Goal: Check status

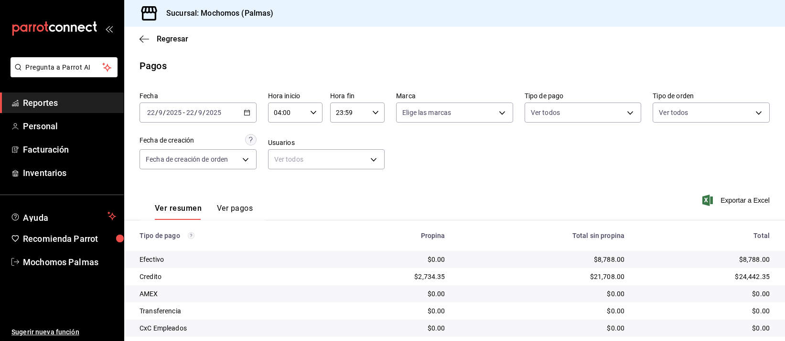
scroll to position [97, 0]
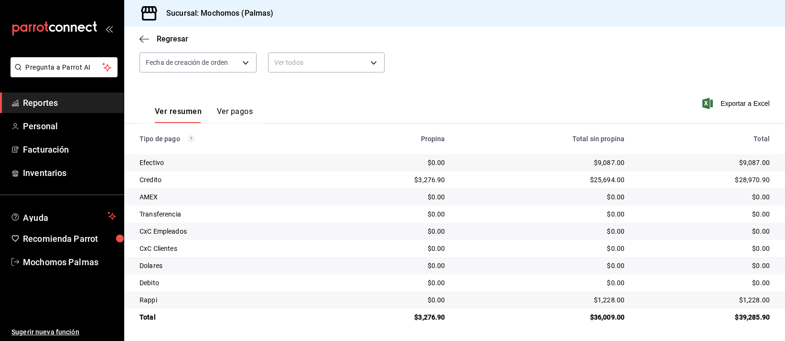
click at [508, 251] on div "$0.00" at bounding box center [542, 249] width 164 height 10
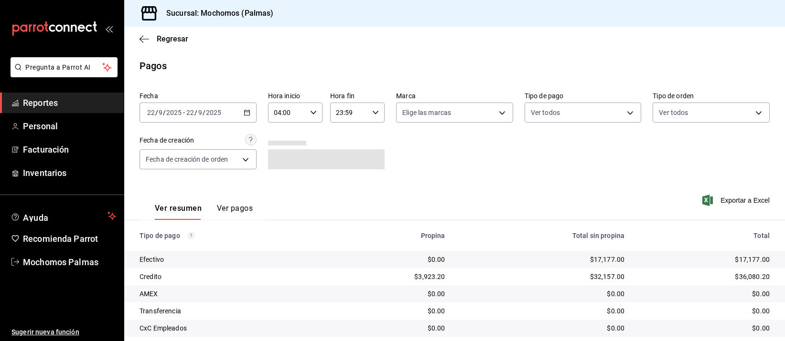
scroll to position [97, 0]
